Goal: Task Accomplishment & Management: Complete application form

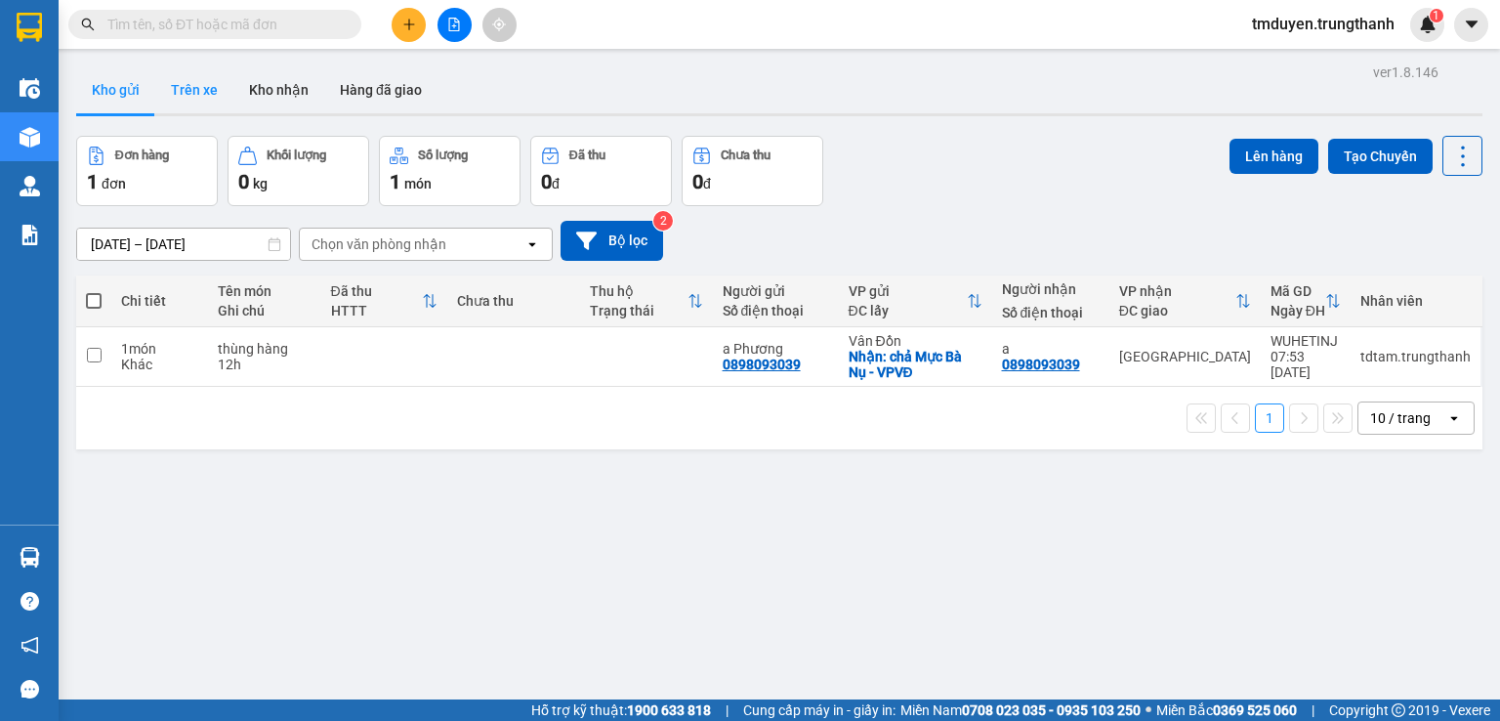
click at [183, 88] on button "Trên xe" at bounding box center [194, 89] width 78 height 47
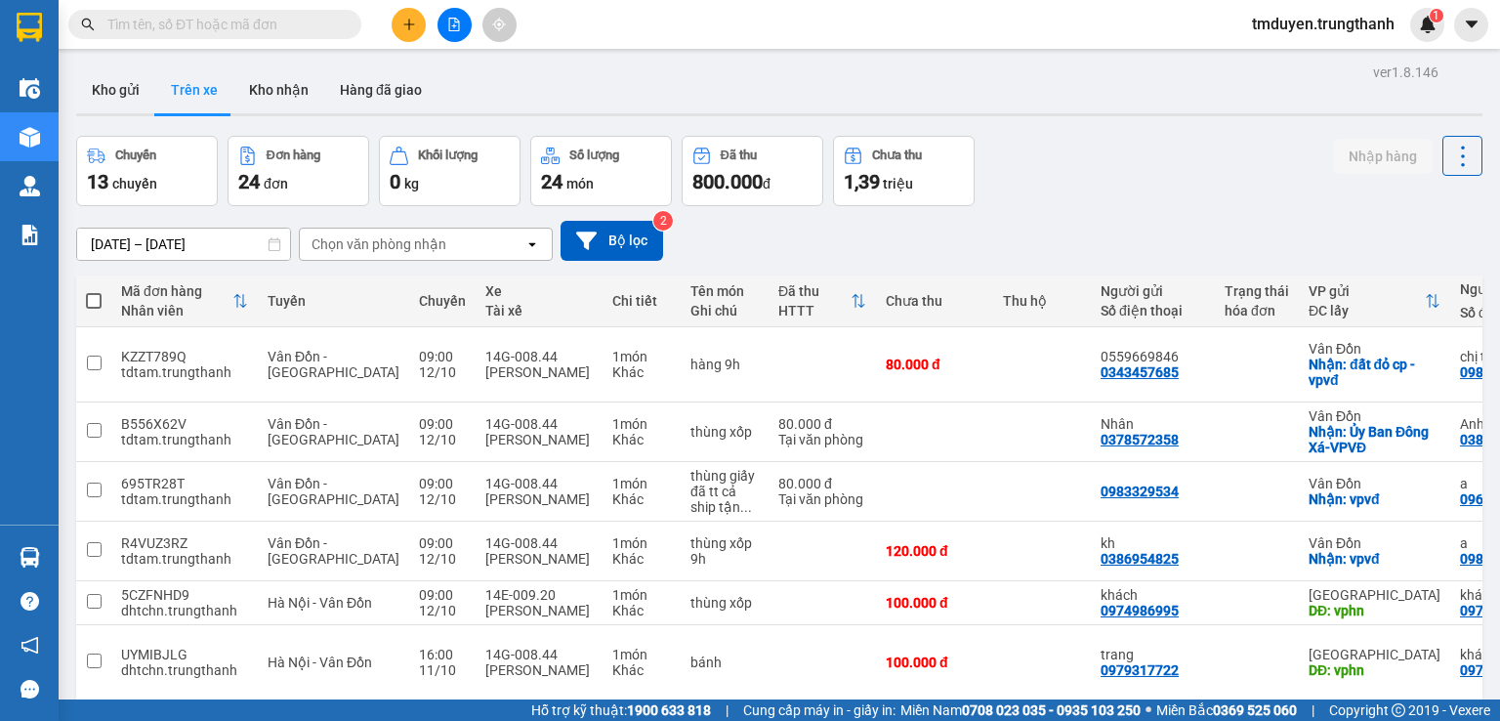
paste input "0384066233"
type input "0384066233"
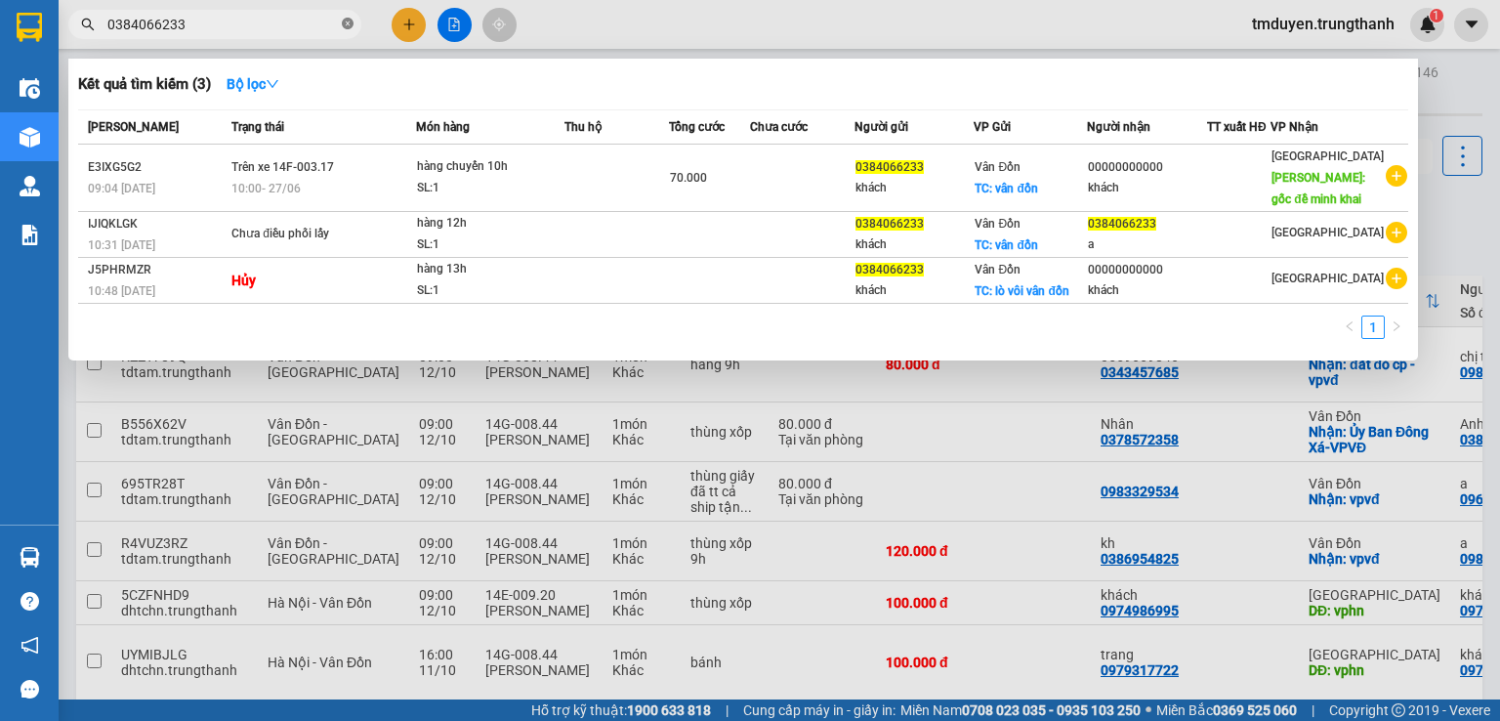
click at [353, 25] on icon "close-circle" at bounding box center [348, 24] width 12 height 12
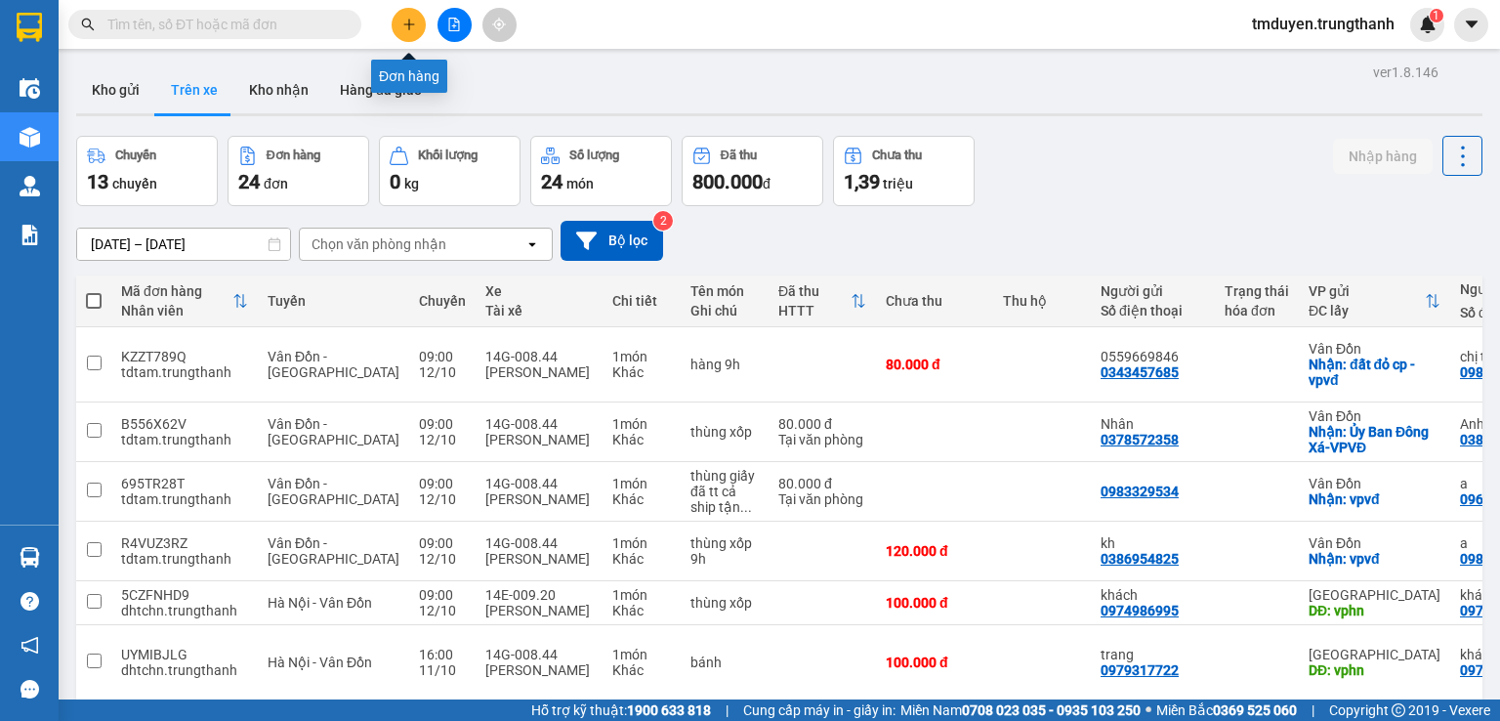
click at [404, 24] on icon "plus" at bounding box center [408, 23] width 11 height 1
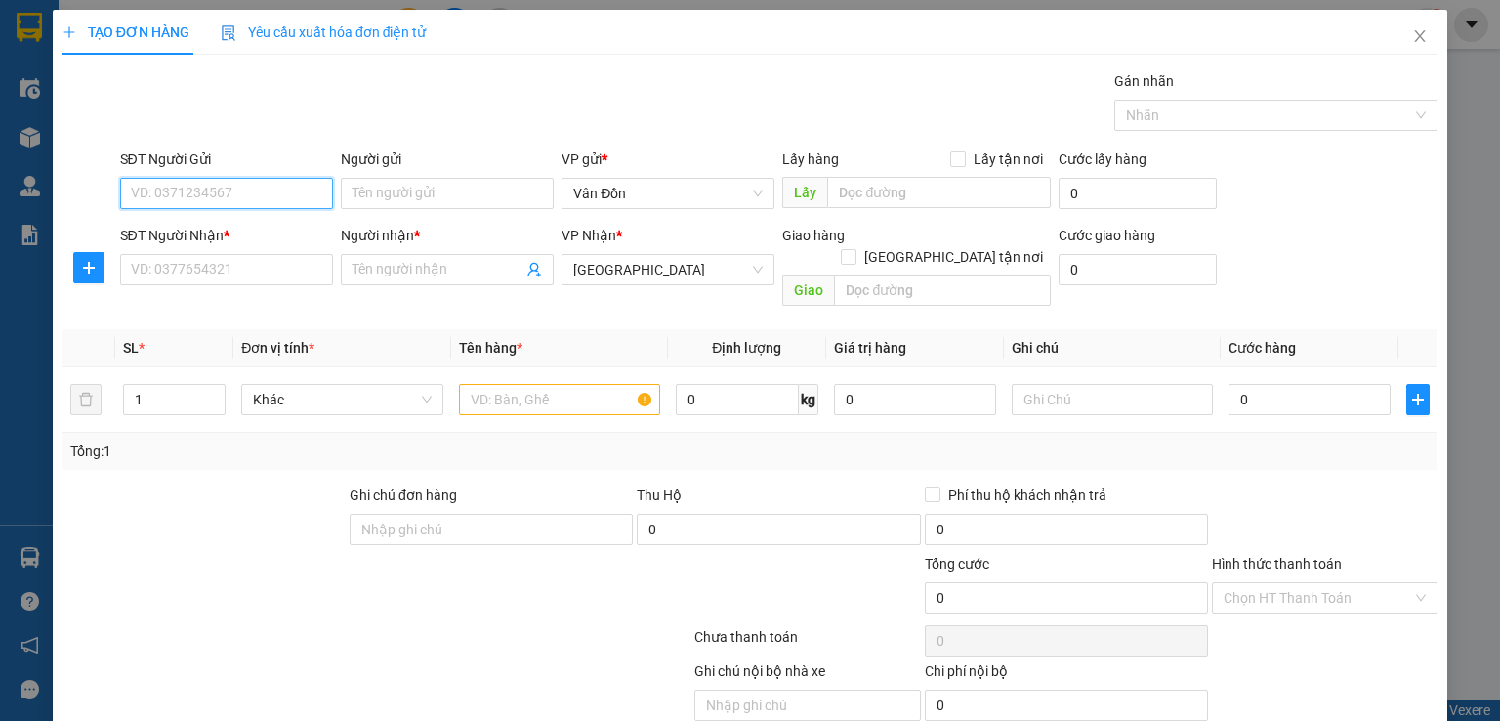
paste input "0782433572"
type input "0782433572"
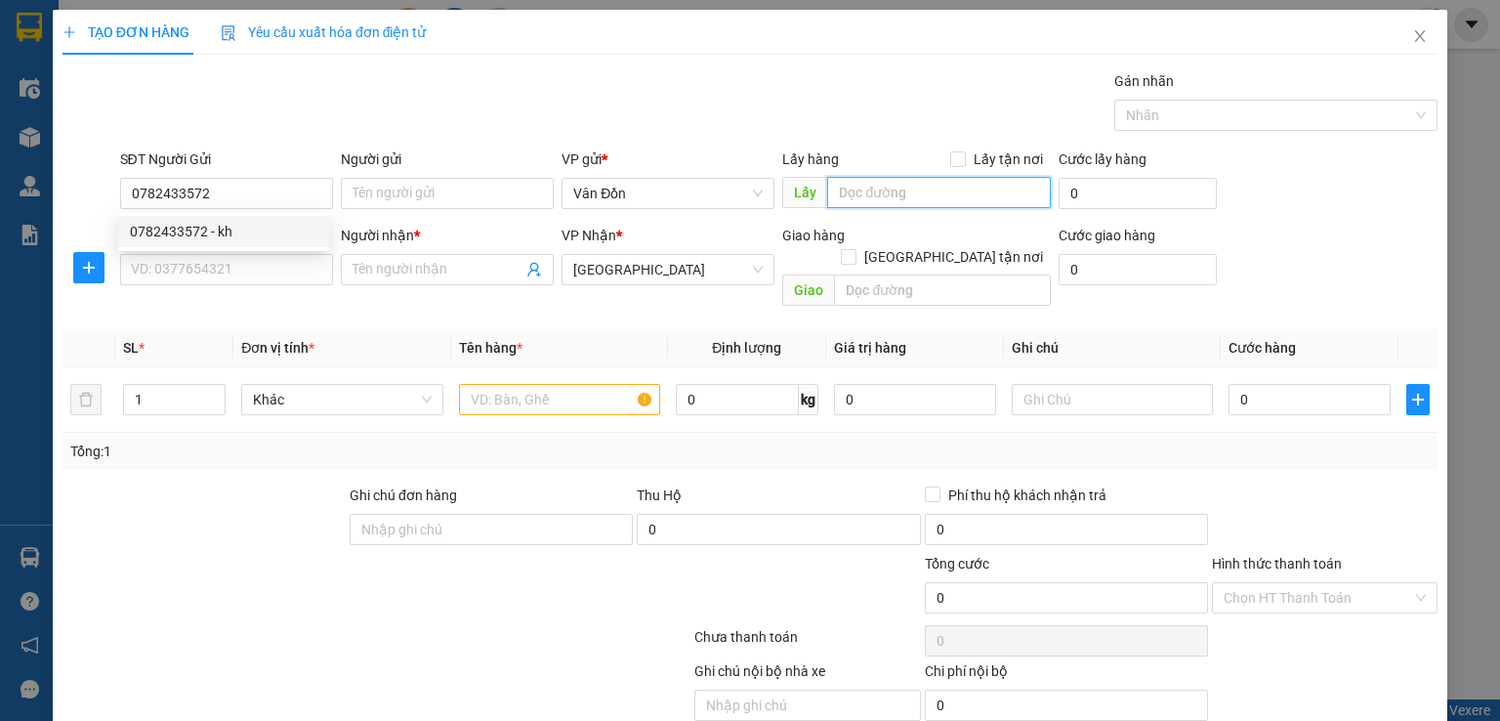
click at [840, 188] on input "text" at bounding box center [939, 192] width 224 height 31
type input "c"
type input "t"
type input "cọc 7 cẩm phả"
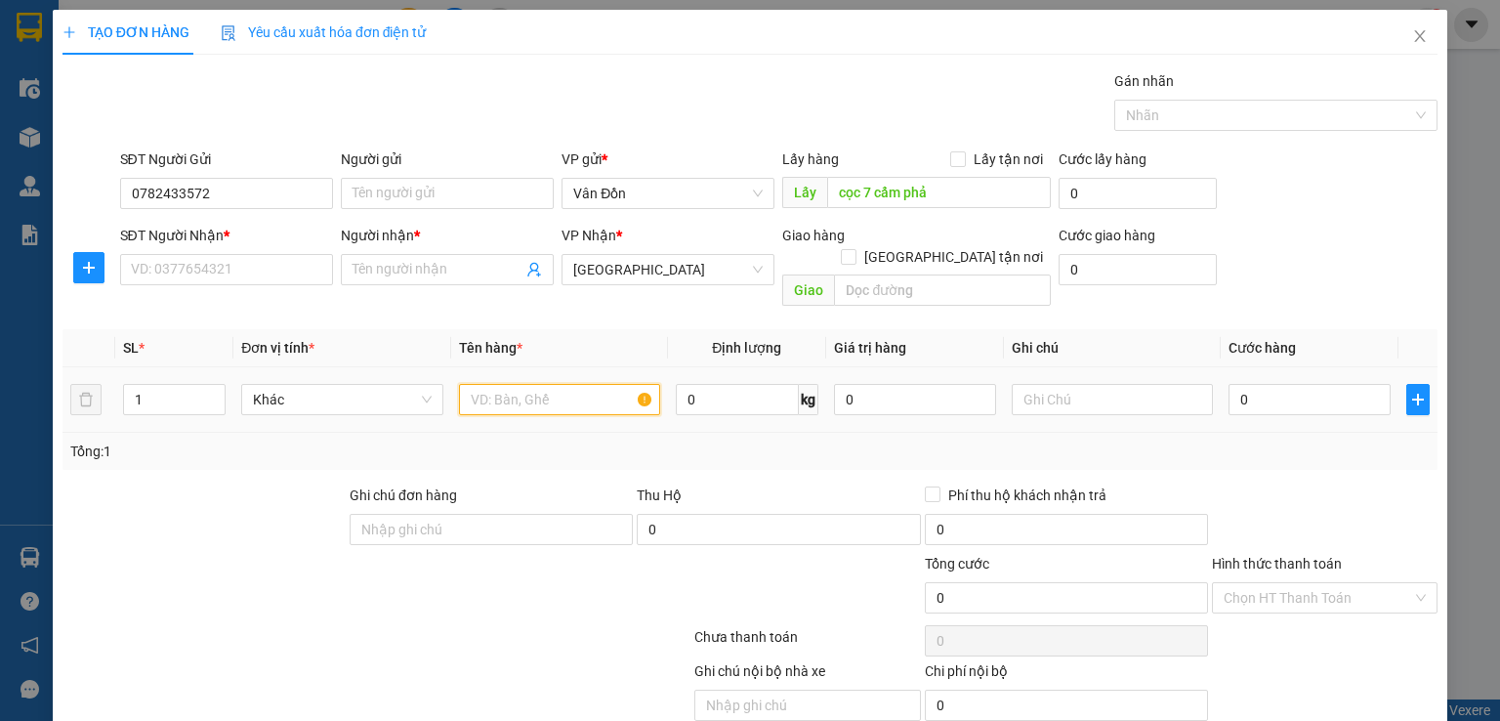
click at [477, 384] on input "text" at bounding box center [559, 399] width 201 height 31
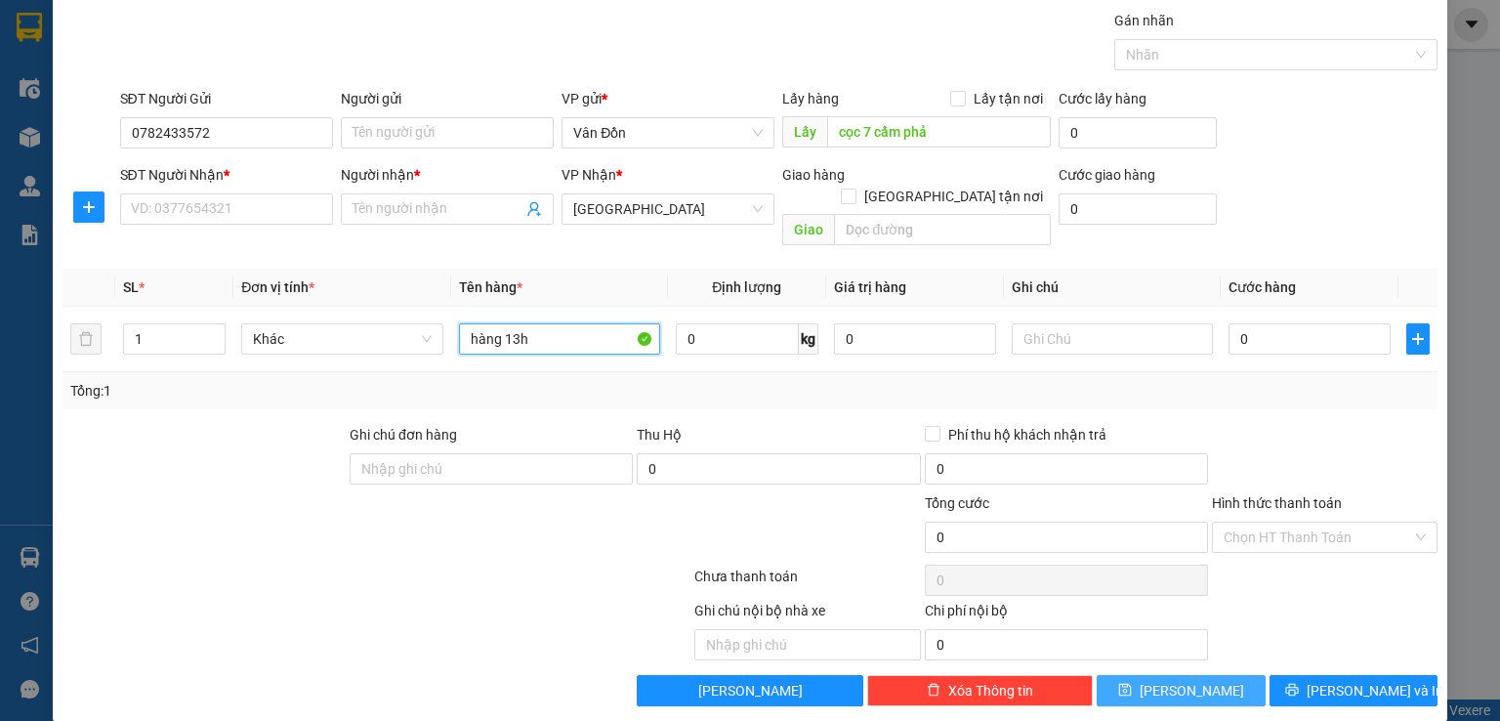
type input "hàng 13h"
click at [1187, 680] on span "[PERSON_NAME]" at bounding box center [1192, 690] width 104 height 21
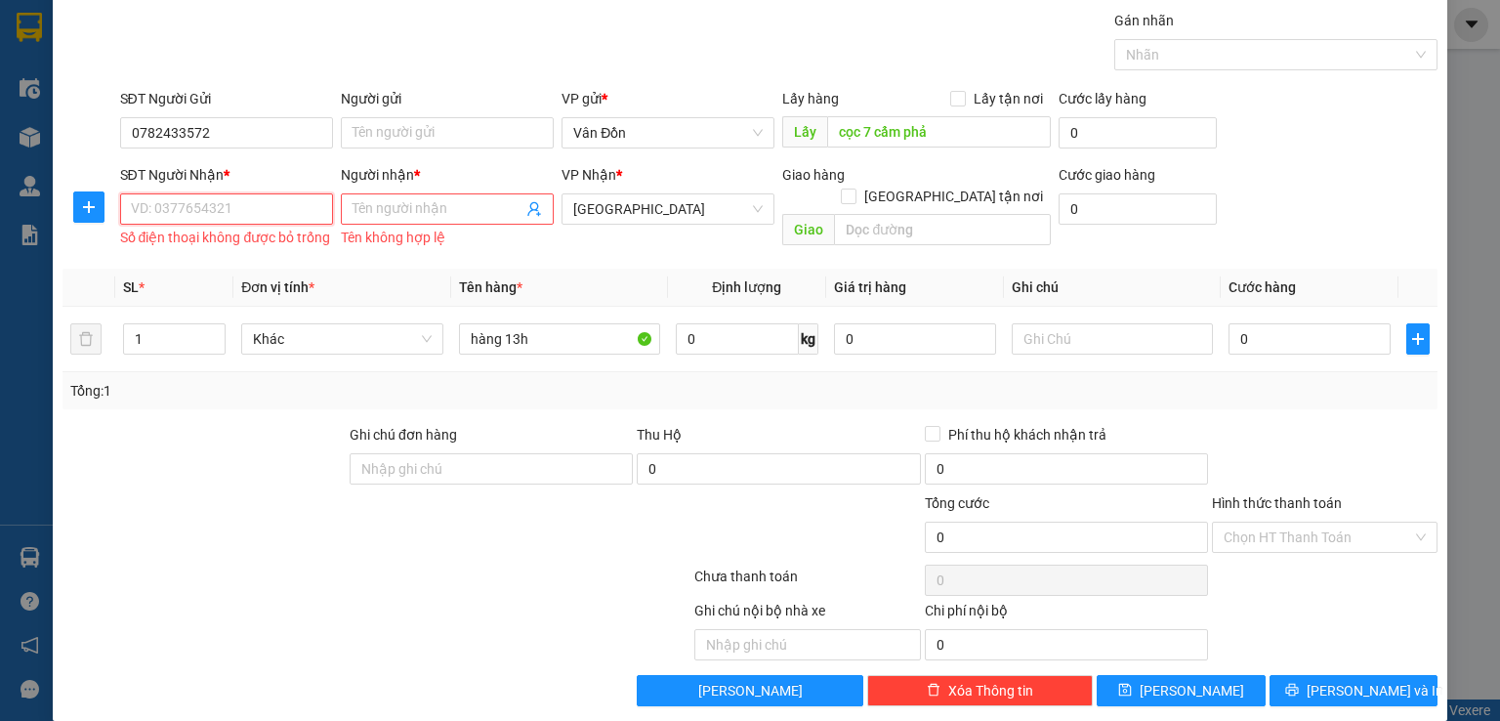
click at [238, 200] on input "SĐT Người Nhận *" at bounding box center [226, 208] width 213 height 31
paste input "0782433572"
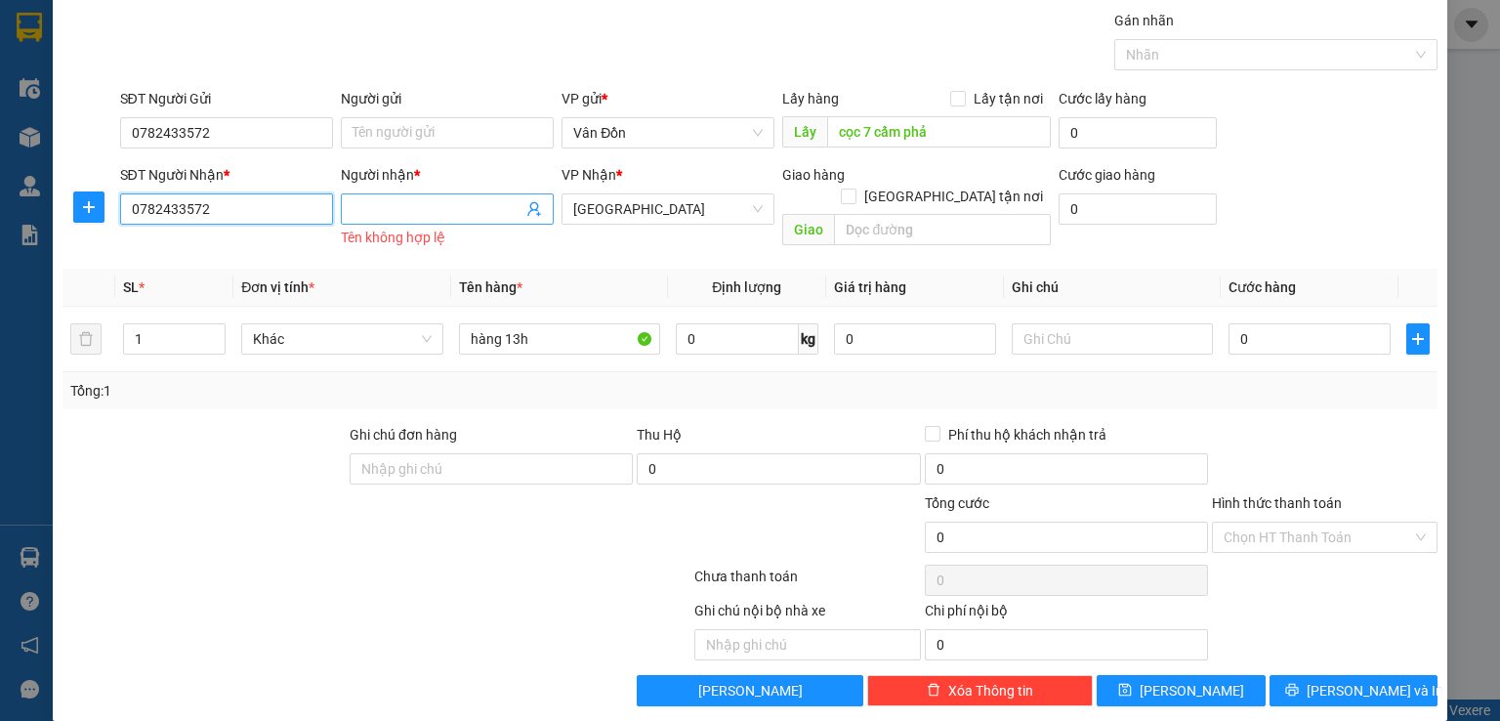
type input "0782433572"
click at [379, 211] on input "Người nhận *" at bounding box center [438, 208] width 170 height 21
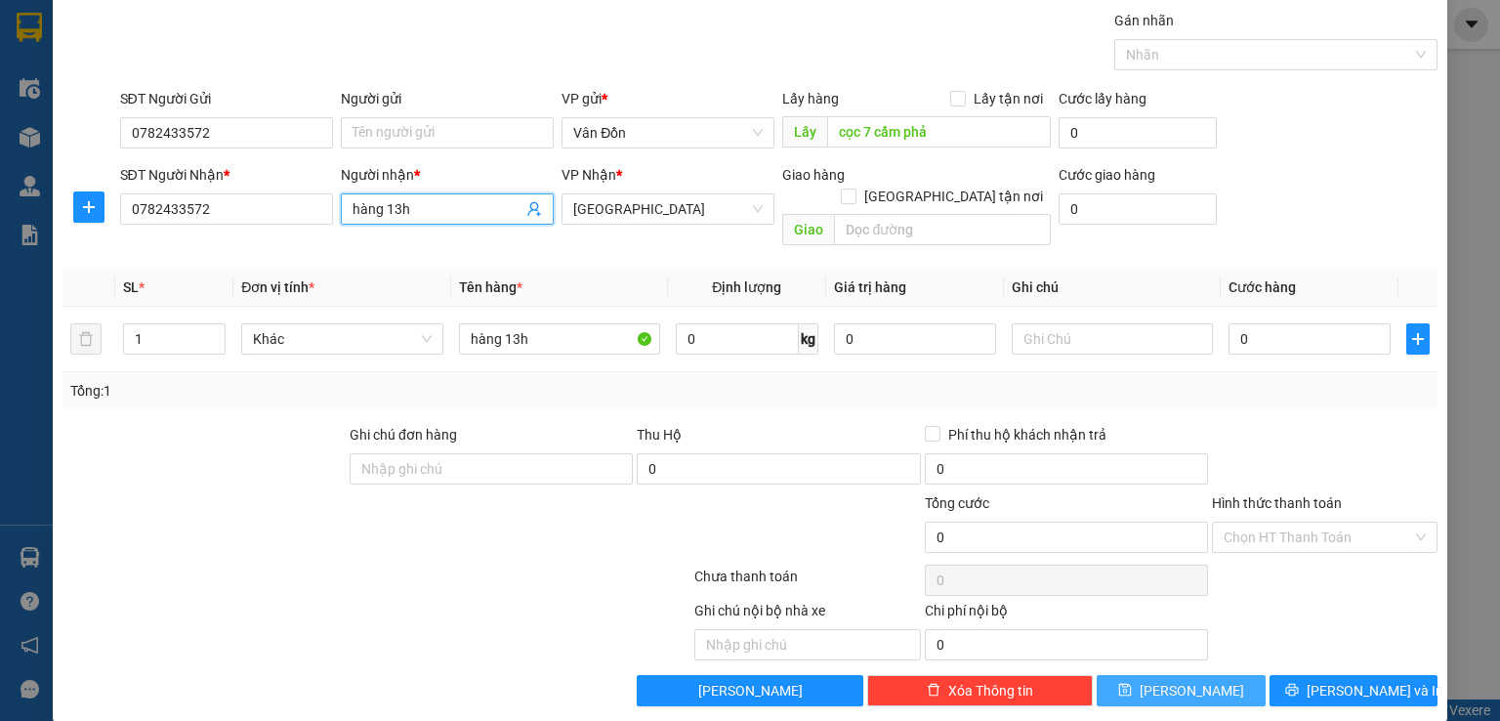
type input "hàng 13h"
click at [1132, 683] on icon "save" at bounding box center [1125, 690] width 14 height 14
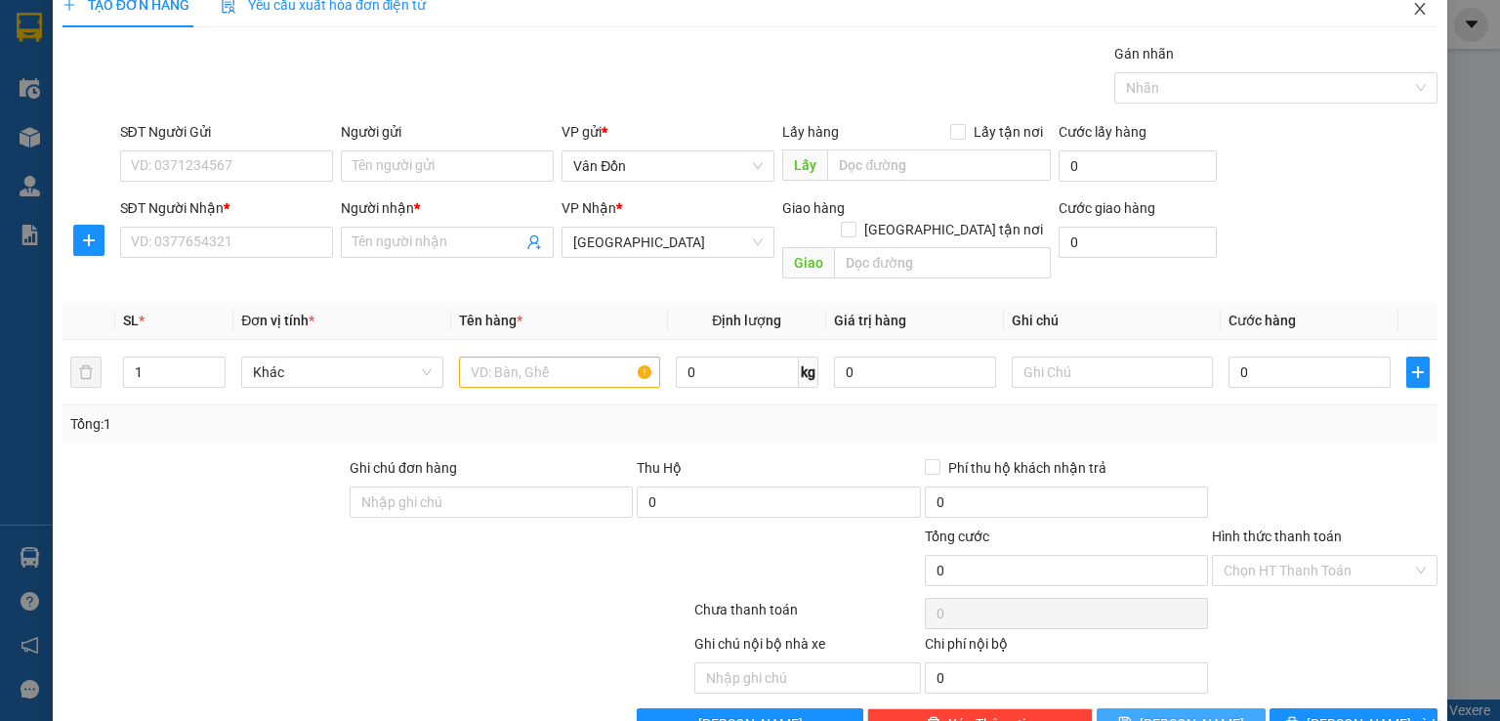
scroll to position [0, 0]
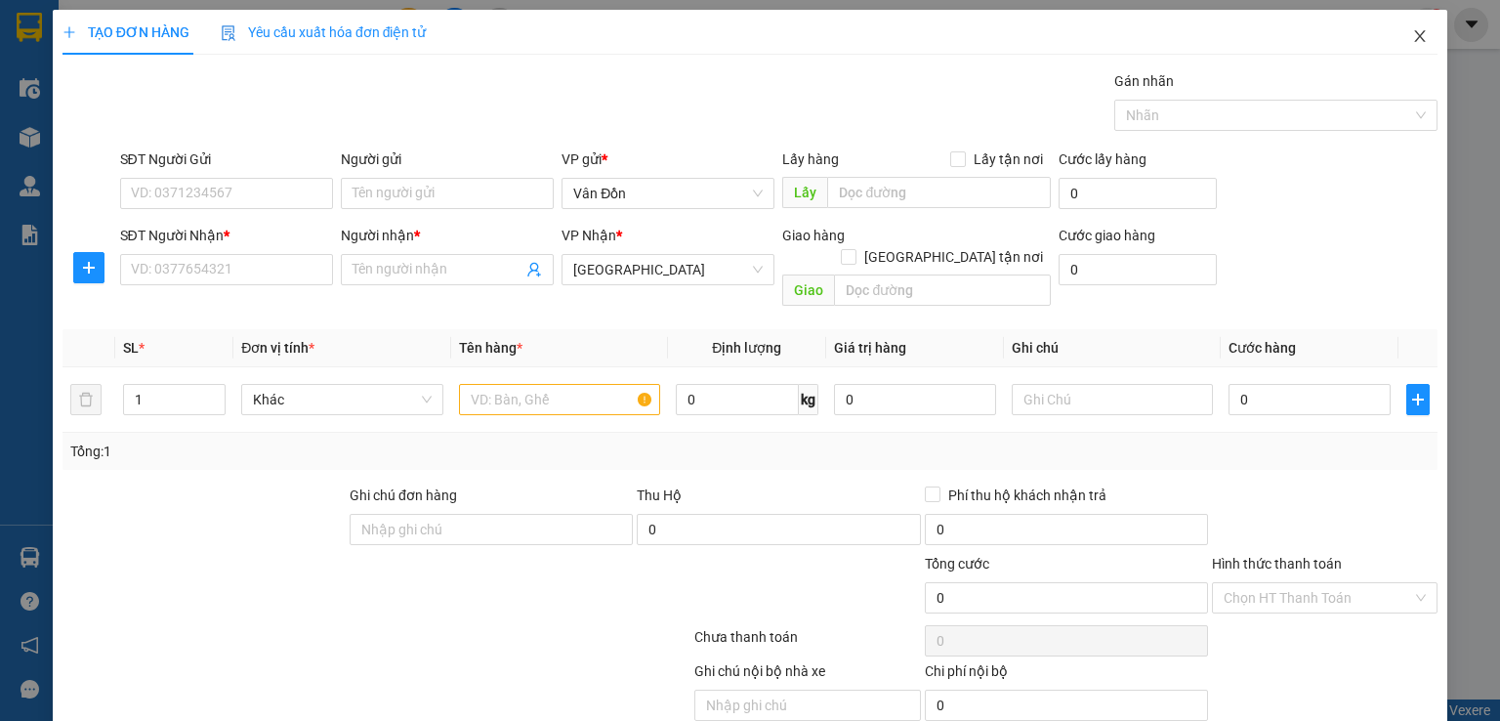
click at [1415, 32] on icon "close" at bounding box center [1420, 36] width 11 height 12
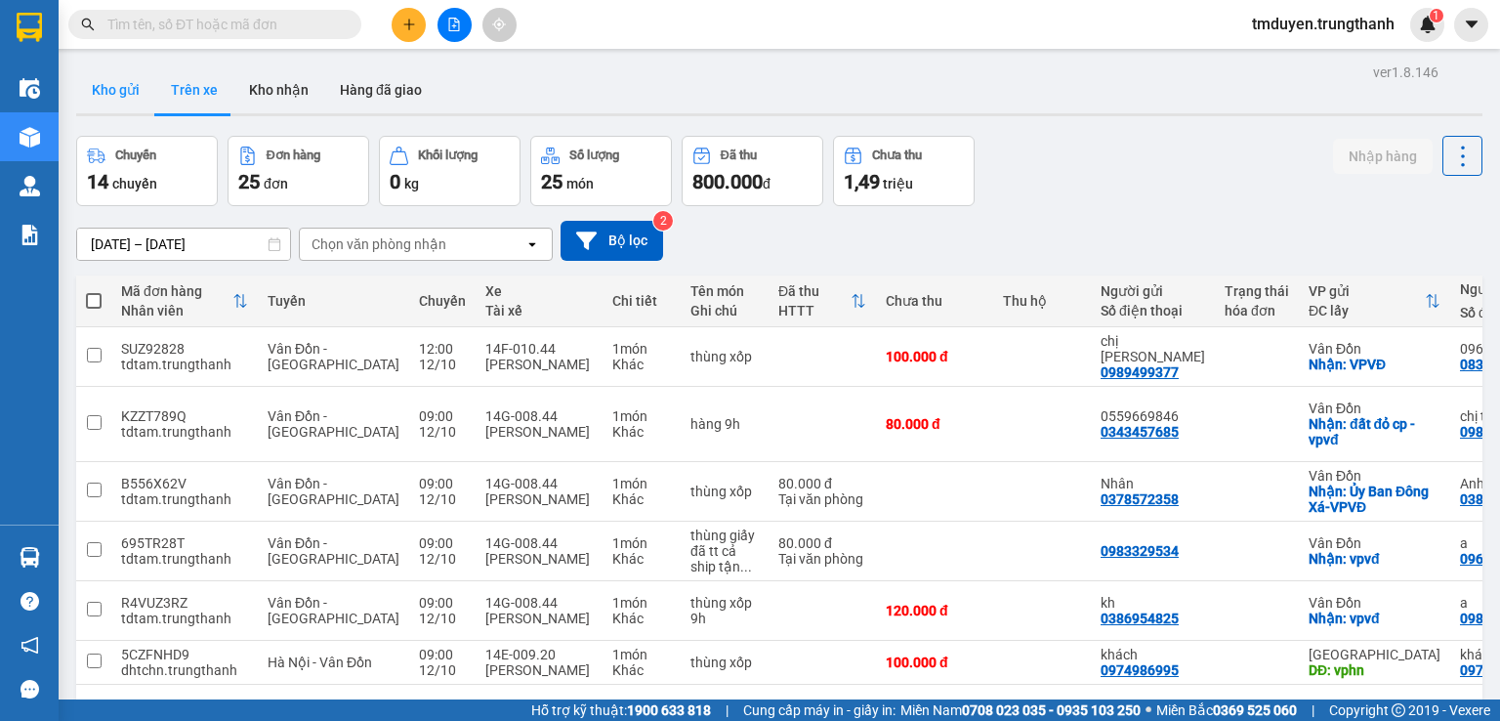
click at [118, 91] on button "Kho gửi" at bounding box center [115, 89] width 79 height 47
